Goal: Information Seeking & Learning: Find contact information

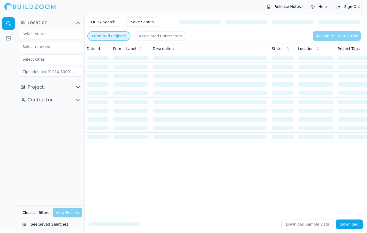
click at [142, 21] on button "Save Search" at bounding box center [142, 24] width 32 height 10
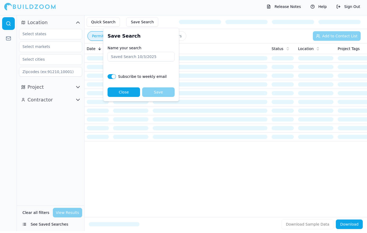
click at [65, 161] on div "Location Project Contractor" at bounding box center [50, 112] width 67 height 190
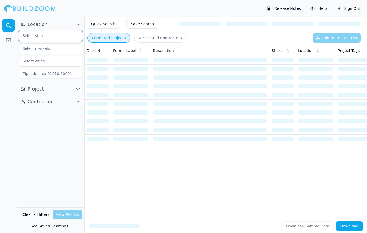
click at [52, 36] on input "text" at bounding box center [47, 36] width 56 height 10
click at [58, 49] on div "[US_STATE]" at bounding box center [50, 48] width 61 height 8
click at [60, 65] on input "text" at bounding box center [47, 61] width 56 height 10
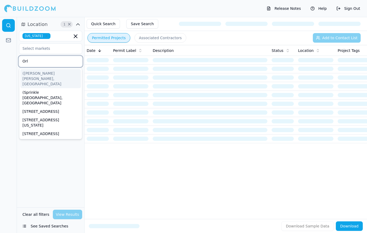
type input "Orla"
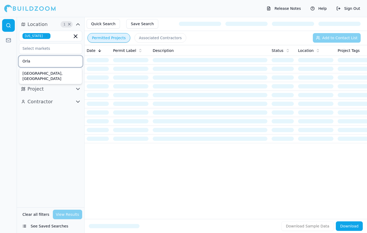
click at [53, 76] on div "[GEOGRAPHIC_DATA], [GEOGRAPHIC_DATA]" at bounding box center [50, 76] width 61 height 14
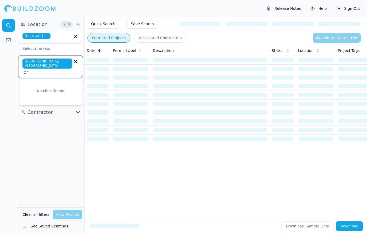
type input "O"
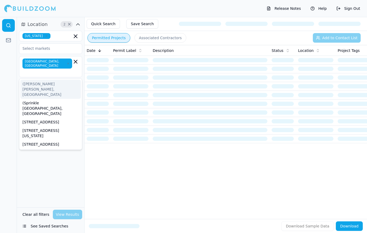
click at [44, 160] on div "Location 2 × [US_STATE][GEOGRAPHIC_DATA], [GEOGRAPHIC_DATA] ([PERSON_NAME][GEOG…" at bounding box center [50, 112] width 67 height 190
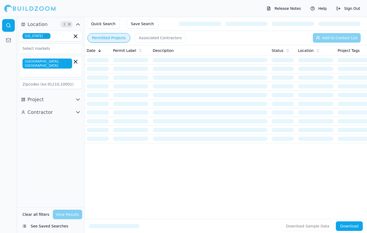
click at [74, 95] on button "Project" at bounding box center [50, 99] width 63 height 8
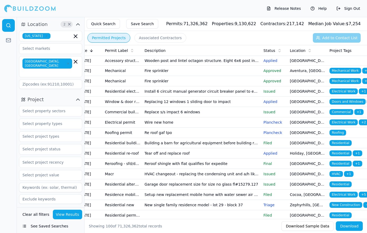
scroll to position [0, 8]
click at [170, 35] on button "Associated Contractors" at bounding box center [161, 38] width 52 height 10
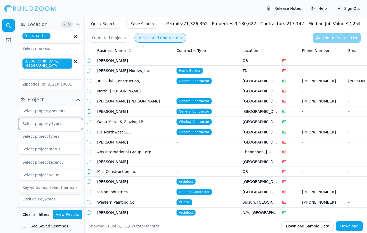
click at [68, 119] on input "text" at bounding box center [47, 124] width 56 height 10
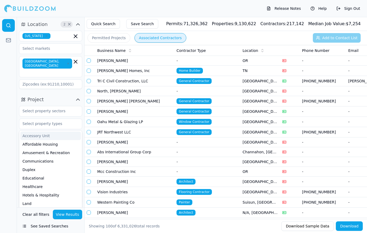
click at [66, 95] on button "Project" at bounding box center [50, 99] width 63 height 8
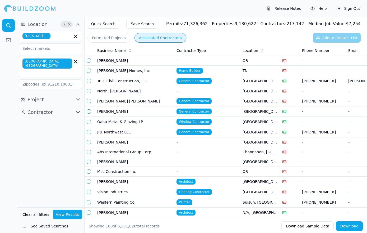
click at [77, 96] on icon "button" at bounding box center [78, 99] width 6 height 6
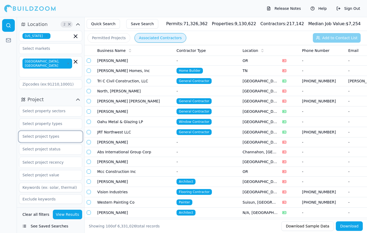
click at [61, 131] on input "text" at bounding box center [47, 136] width 56 height 10
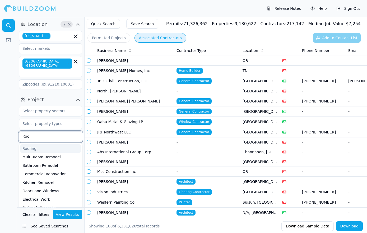
type input "Roof"
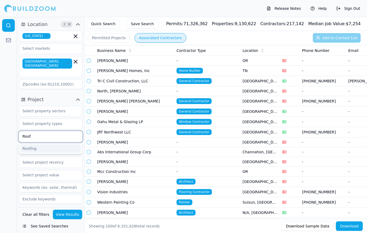
click at [42, 144] on div "Roofing" at bounding box center [50, 148] width 61 height 8
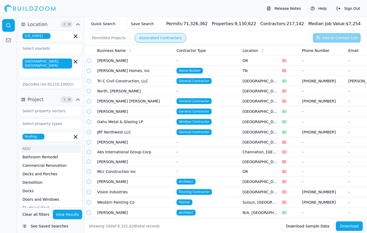
click at [67, 219] on button "View Results" at bounding box center [68, 214] width 30 height 10
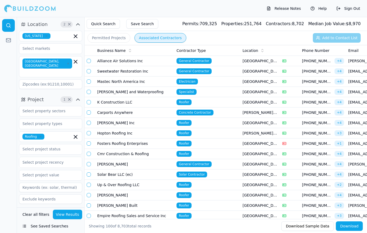
click at [157, 63] on td "Alliance Air Solutions Inc" at bounding box center [134, 61] width 79 height 10
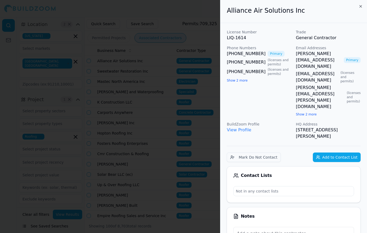
drag, startPoint x: 247, startPoint y: 62, endPoint x: 239, endPoint y: 62, distance: 8.5
click at [239, 62] on link "[PHONE_NUMBER]" at bounding box center [246, 62] width 39 height 6
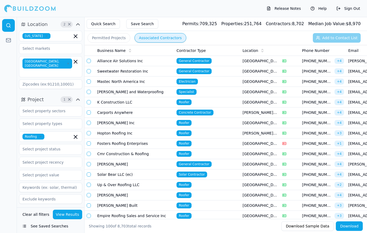
click at [164, 61] on td "Alliance Air Solutions Inc" at bounding box center [134, 61] width 79 height 10
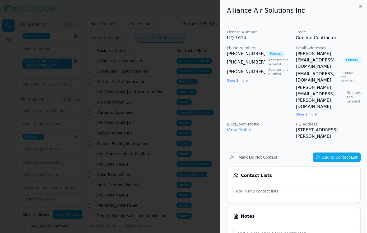
click at [160, 63] on div at bounding box center [183, 116] width 367 height 233
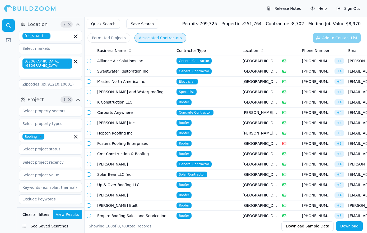
click at [89, 61] on button "button" at bounding box center [89, 61] width 4 height 4
click at [321, 36] on button "Add to Contact List (1)" at bounding box center [333, 38] width 54 height 10
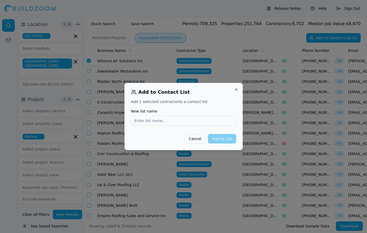
click at [236, 89] on button "Close" at bounding box center [236, 89] width 4 height 4
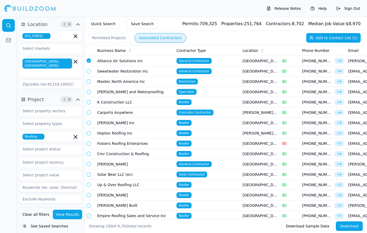
click at [161, 61] on td "Alliance Air Solutions Inc" at bounding box center [134, 61] width 79 height 10
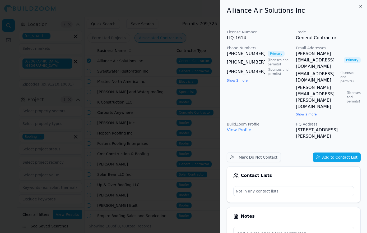
click at [245, 54] on link "[PHONE_NUMBER]" at bounding box center [246, 54] width 39 height 6
click at [300, 56] on link "[PERSON_NAME][EMAIL_ADDRESS][DOMAIN_NAME]" at bounding box center [319, 60] width 46 height 19
click at [176, 48] on div at bounding box center [183, 116] width 367 height 233
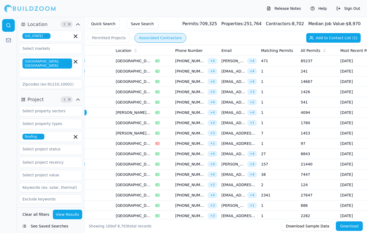
scroll to position [0, 143]
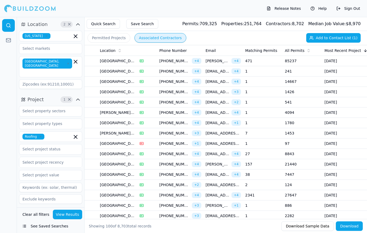
click at [135, 83] on td "[GEOGRAPHIC_DATA], [GEOGRAPHIC_DATA]" at bounding box center [118, 81] width 40 height 10
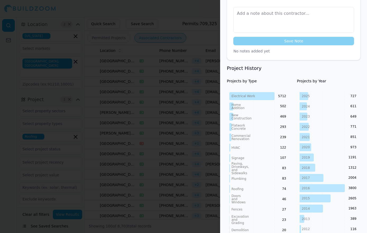
scroll to position [208, 2]
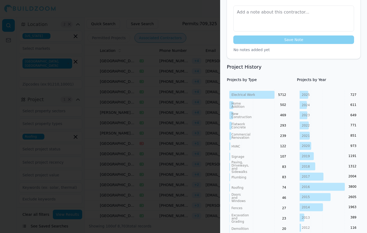
click at [178, 88] on div at bounding box center [183, 116] width 367 height 233
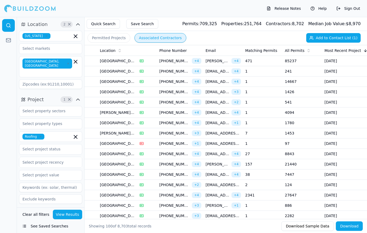
click at [275, 105] on td "1" at bounding box center [263, 102] width 40 height 10
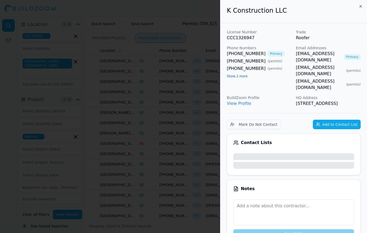
click at [275, 105] on body "Release Notes Help Sign Out Location 2 × [US_STATE] [GEOGRAPHIC_DATA], [GEOGRAP…" at bounding box center [183, 125] width 367 height 216
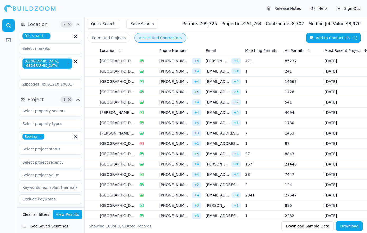
click at [275, 105] on td "1" at bounding box center [263, 102] width 40 height 10
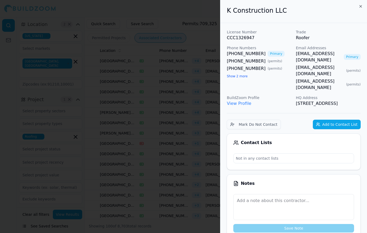
scroll to position [0, 0]
click at [314, 54] on link "[EMAIL_ADDRESS][DOMAIN_NAME]" at bounding box center [319, 57] width 46 height 13
click at [200, 71] on div at bounding box center [183, 116] width 367 height 233
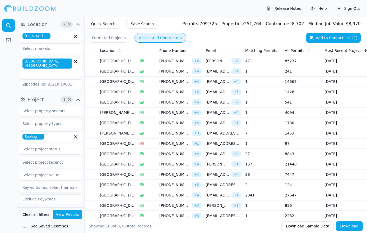
click at [276, 164] on td "157" at bounding box center [263, 164] width 40 height 10
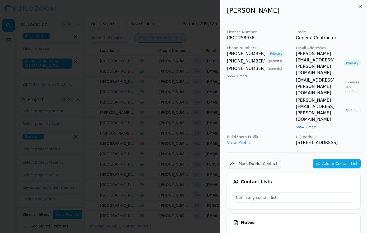
click at [324, 56] on link "[PERSON_NAME][EMAIL_ADDRESS][PERSON_NAME][DOMAIN_NAME]" at bounding box center [319, 63] width 46 height 25
